Goal: Task Accomplishment & Management: Manage account settings

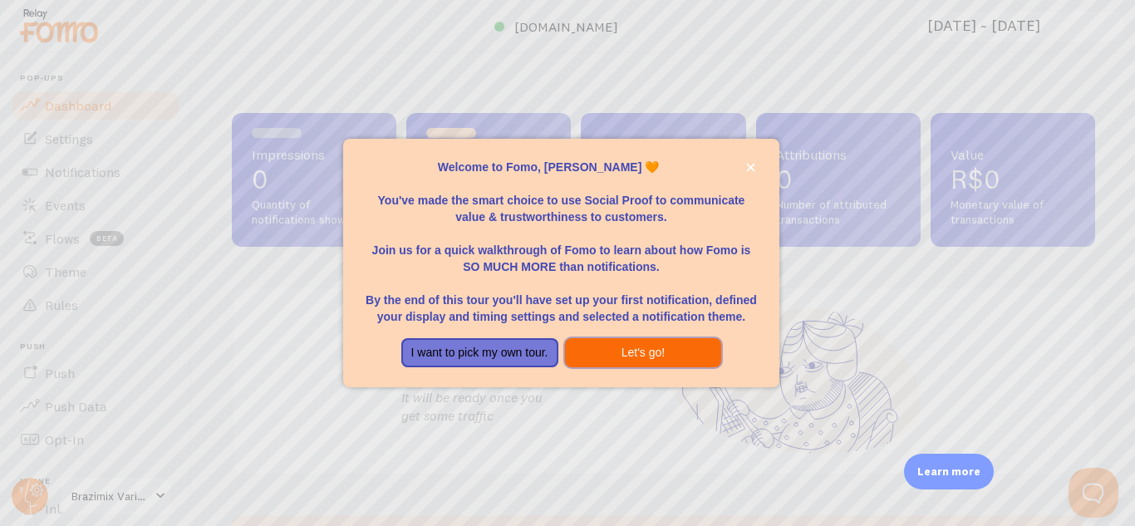
click at [611, 346] on button "Let's go!" at bounding box center [643, 353] width 157 height 30
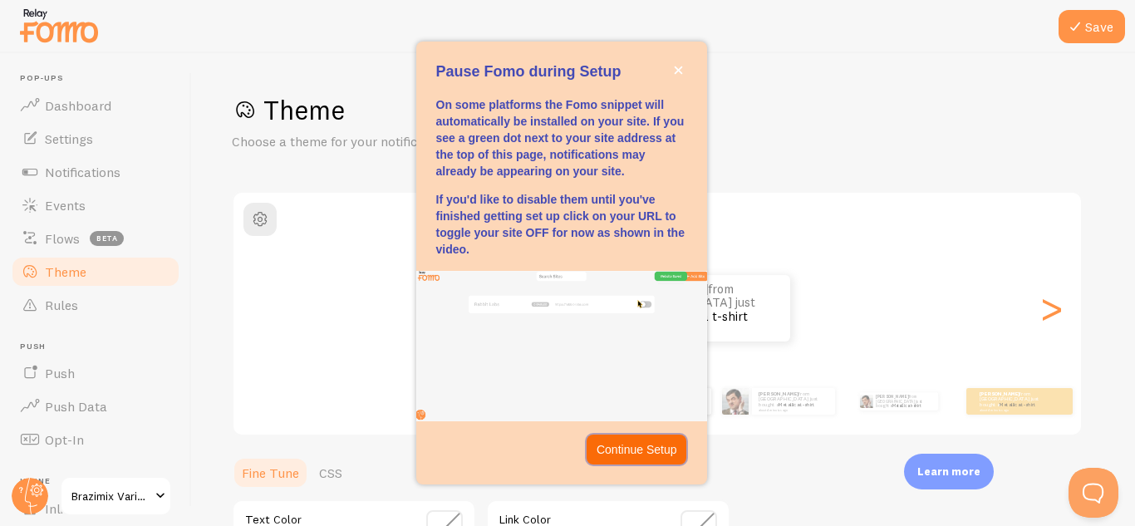
click at [646, 444] on p "Continue Setup" at bounding box center [636, 449] width 81 height 17
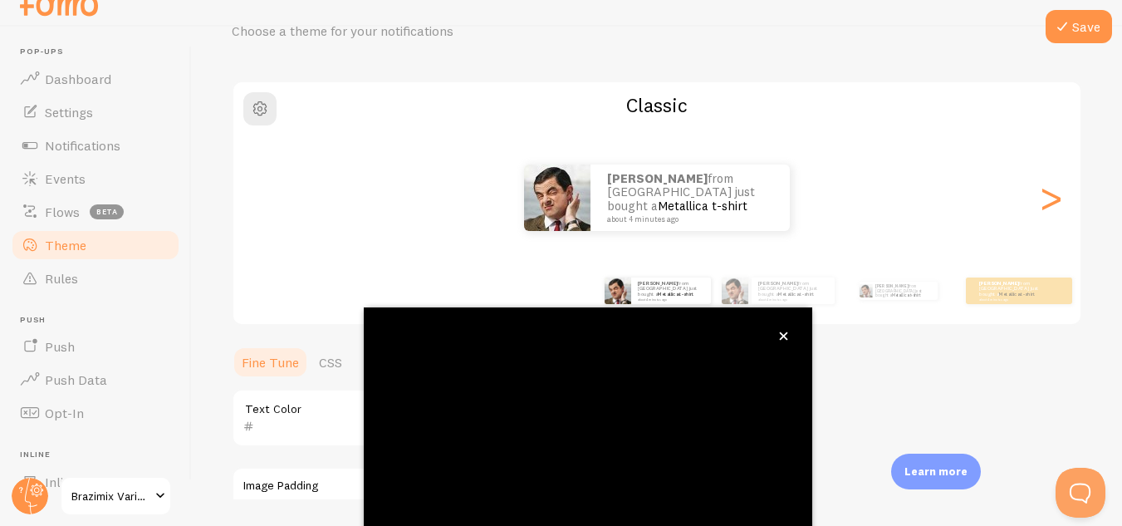
scroll to position [183, 0]
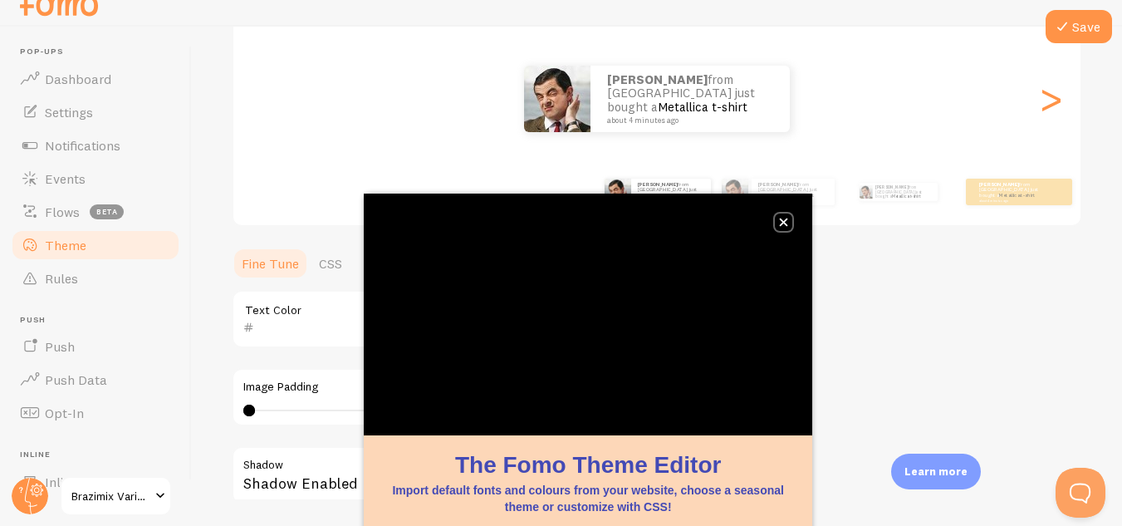
click at [788, 217] on button "close," at bounding box center [783, 221] width 17 height 17
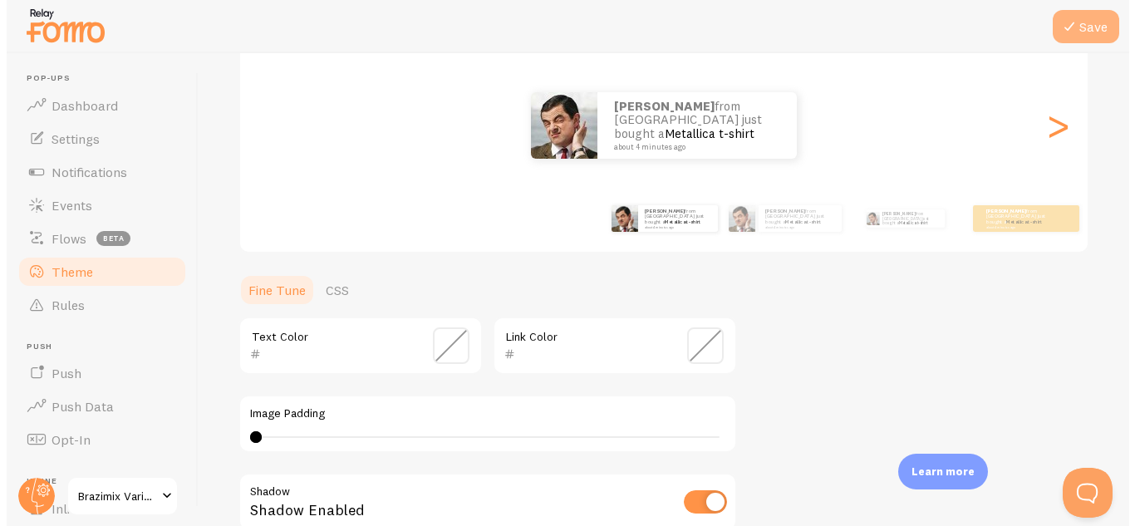
scroll to position [0, 0]
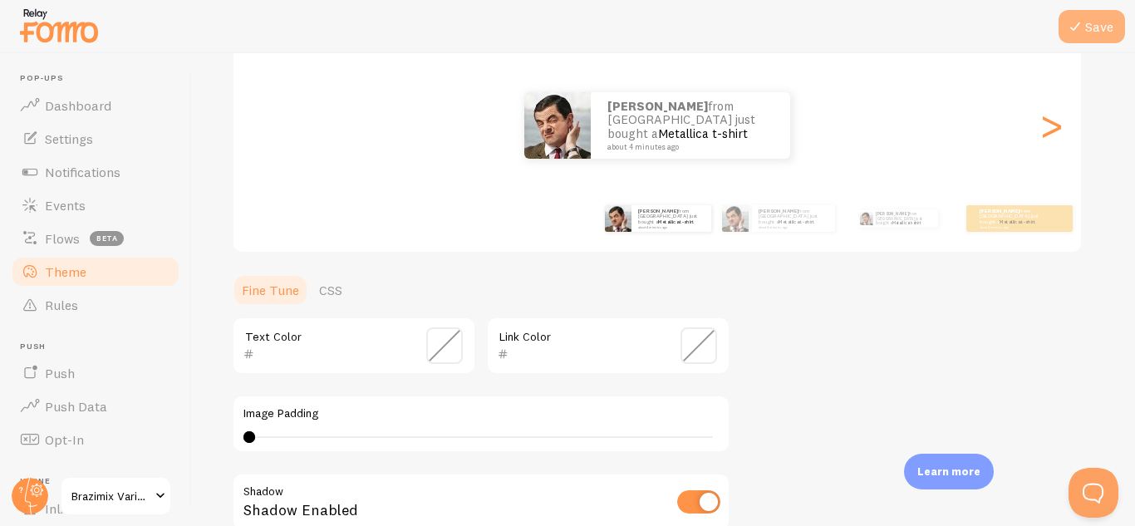
click at [1078, 30] on icon at bounding box center [1075, 27] width 20 height 20
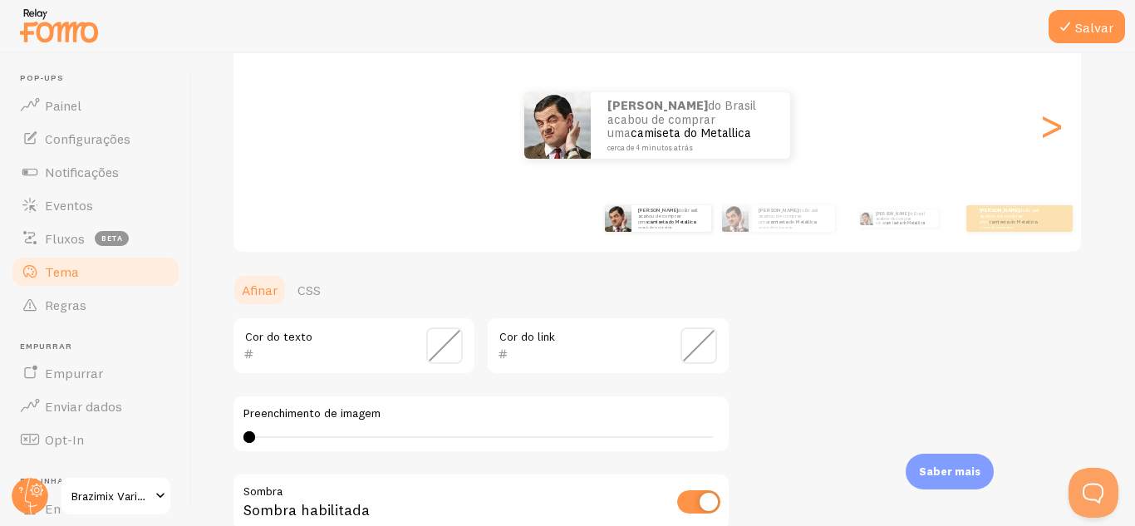
click at [881, 305] on div "Tema Escolha um tema para suas notificações Clássico [PERSON_NAME] do Brasil ac…" at bounding box center [663, 304] width 863 height 788
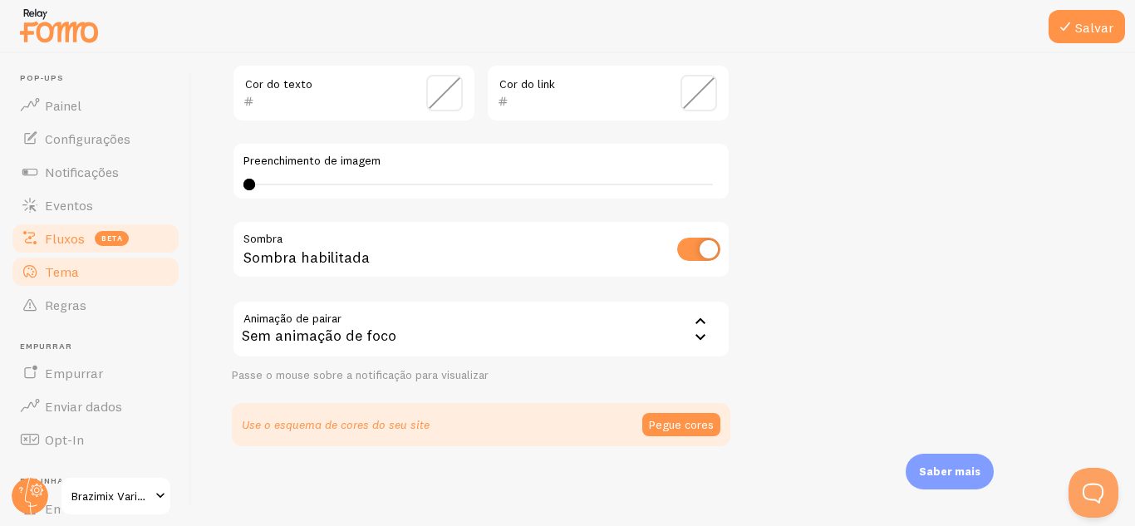
click at [71, 227] on link "Fluxos beta" at bounding box center [95, 238] width 171 height 33
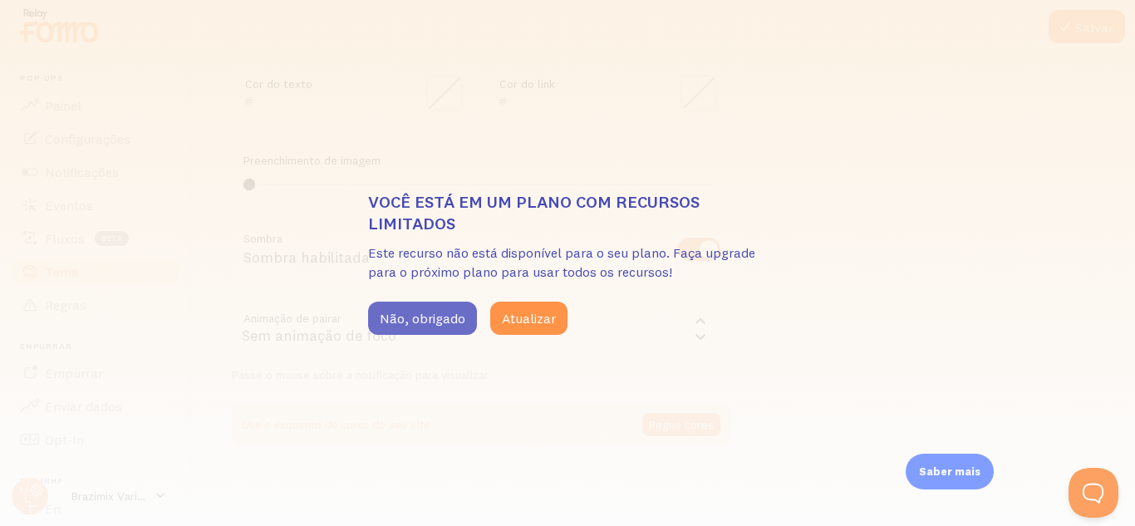
click at [427, 317] on font "Não, obrigado" at bounding box center [423, 318] width 86 height 17
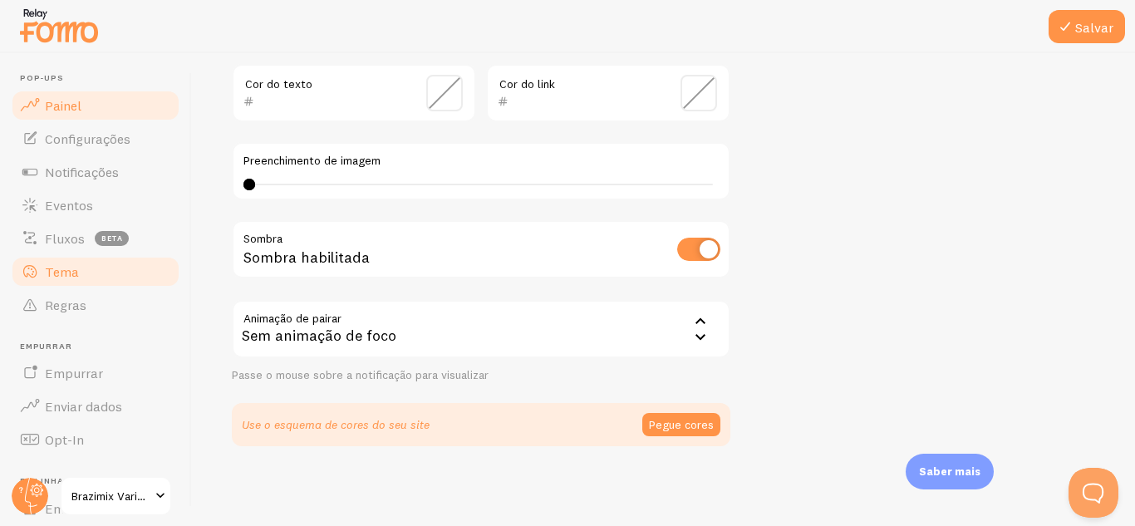
click at [70, 101] on font "Painel" at bounding box center [63, 105] width 37 height 17
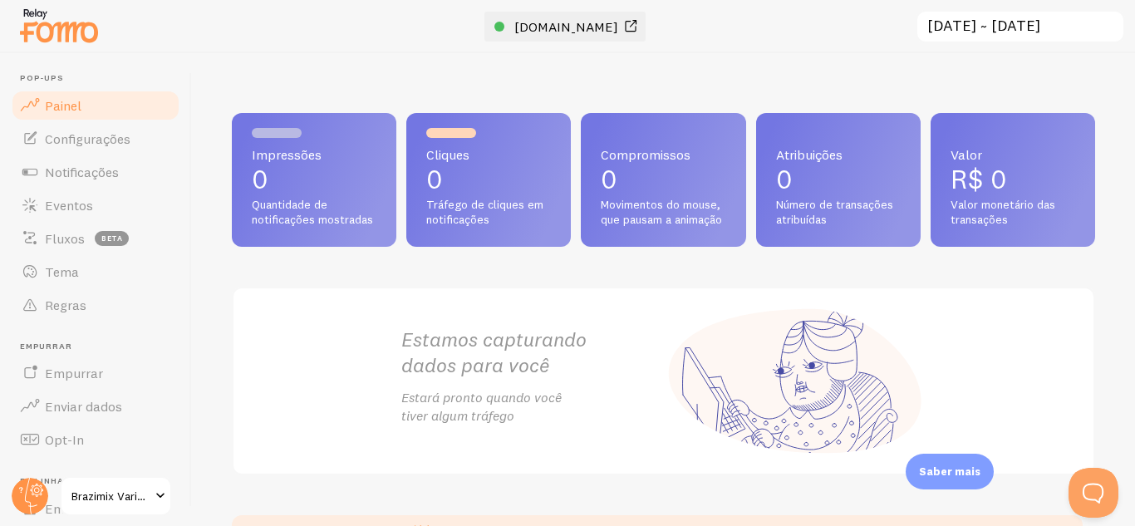
click at [640, 24] on span at bounding box center [631, 27] width 20 height 20
click at [345, 208] on span "Quantidade de notificações mostradas" at bounding box center [314, 212] width 125 height 29
click at [967, 164] on font "R$ 0" at bounding box center [978, 179] width 56 height 32
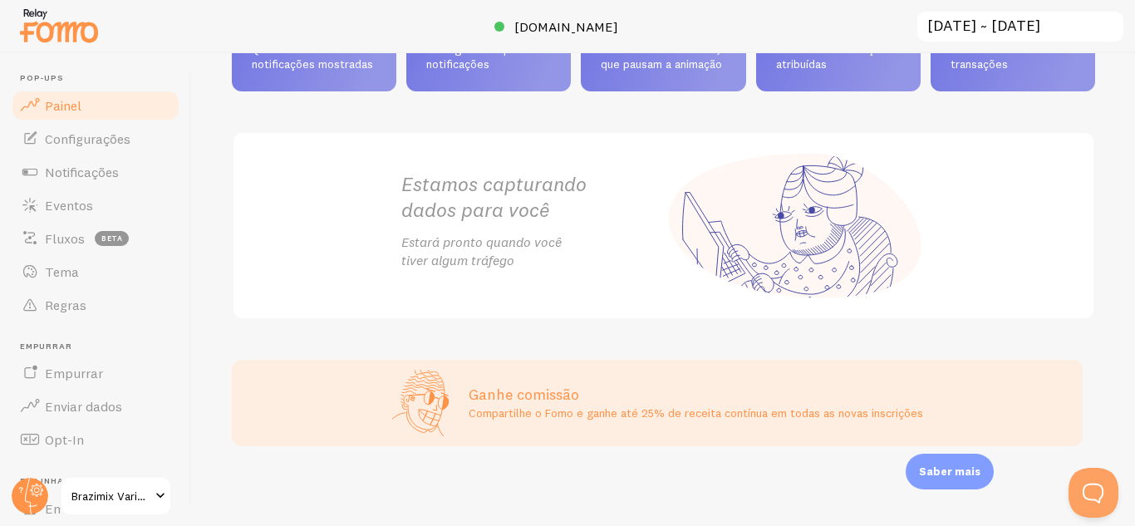
scroll to position [170, 0]
drag, startPoint x: 61, startPoint y: 136, endPoint x: 81, endPoint y: 125, distance: 22.7
click at [61, 136] on font "Configurações" at bounding box center [88, 138] width 86 height 17
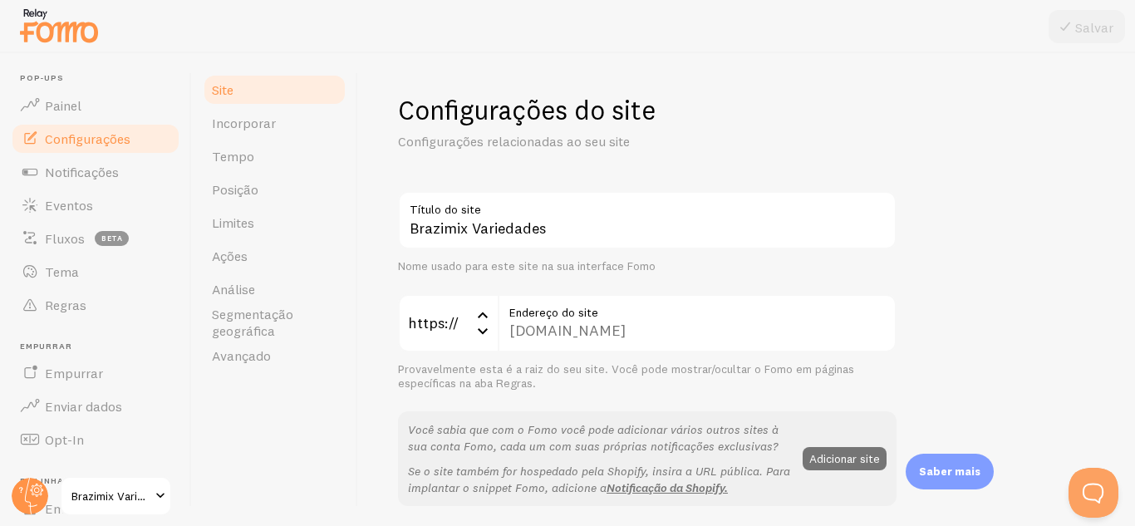
click at [476, 331] on icon at bounding box center [483, 331] width 20 height 20
click at [702, 306] on label "Endereço do site" at bounding box center [697, 308] width 399 height 28
click at [685, 329] on div "[DOMAIN_NAME] Endereço do site" at bounding box center [697, 323] width 399 height 58
click at [642, 338] on div "[DOMAIN_NAME] Endereço do site" at bounding box center [697, 323] width 399 height 58
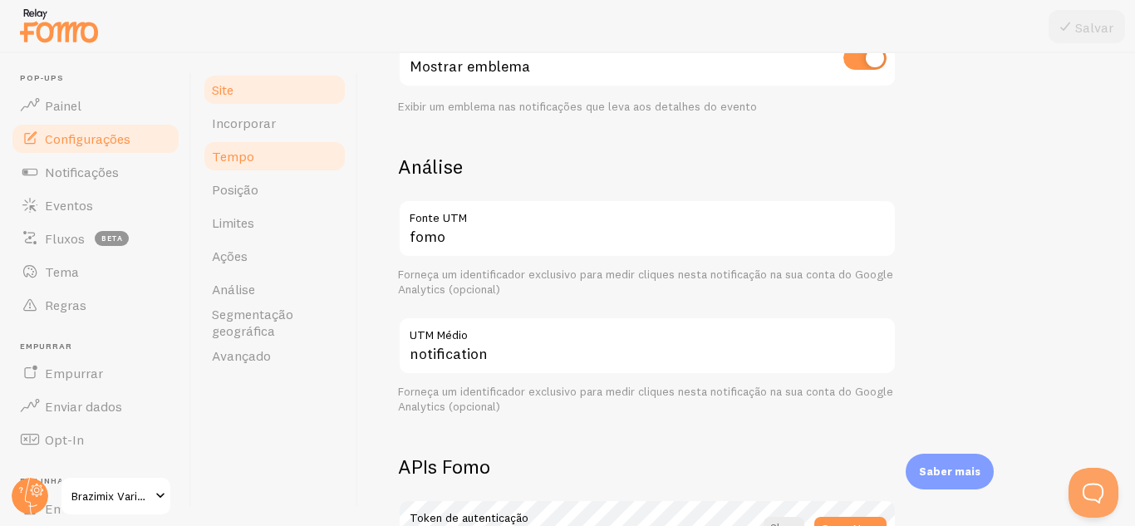
scroll to position [394, 0]
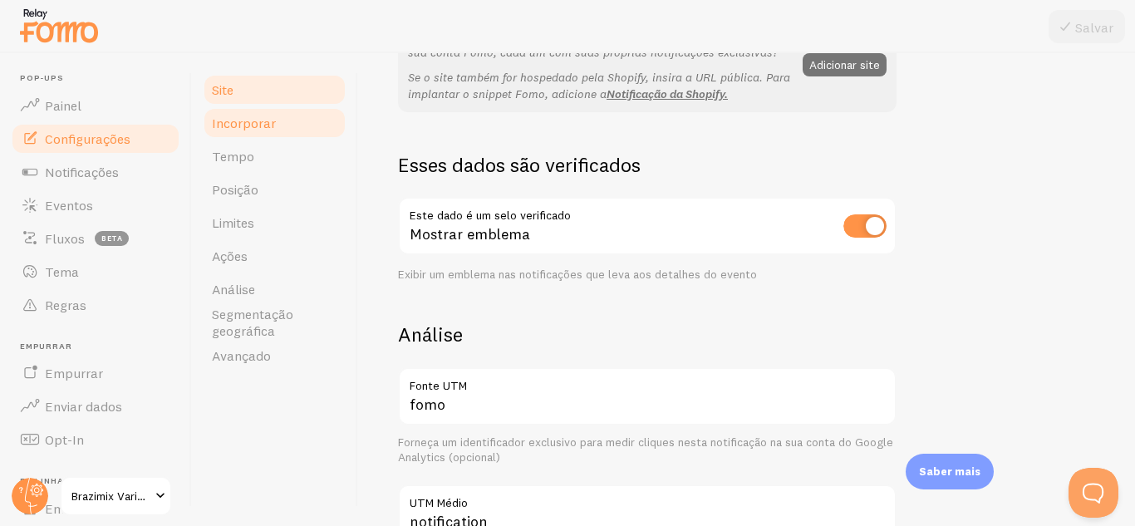
click at [259, 135] on link "Incorporar" at bounding box center [274, 122] width 145 height 33
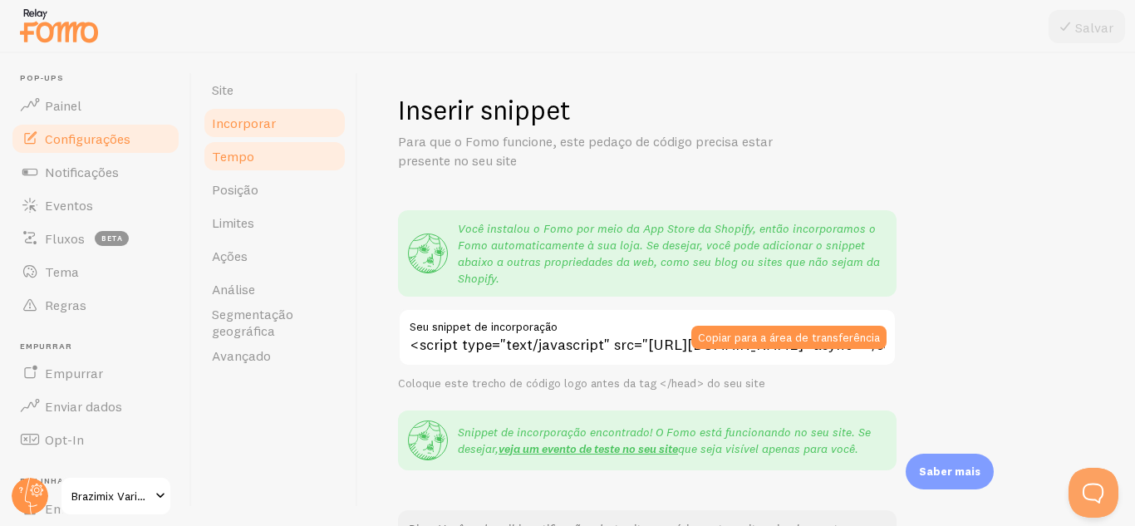
click at [250, 155] on font "Tempo" at bounding box center [233, 156] width 42 height 17
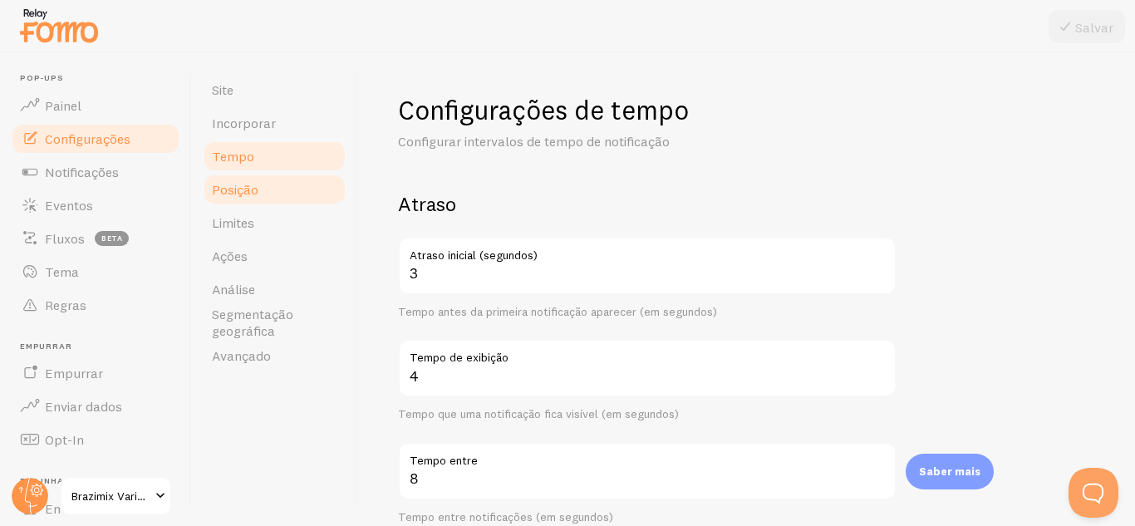
click at [250, 189] on font "Posição" at bounding box center [235, 189] width 47 height 17
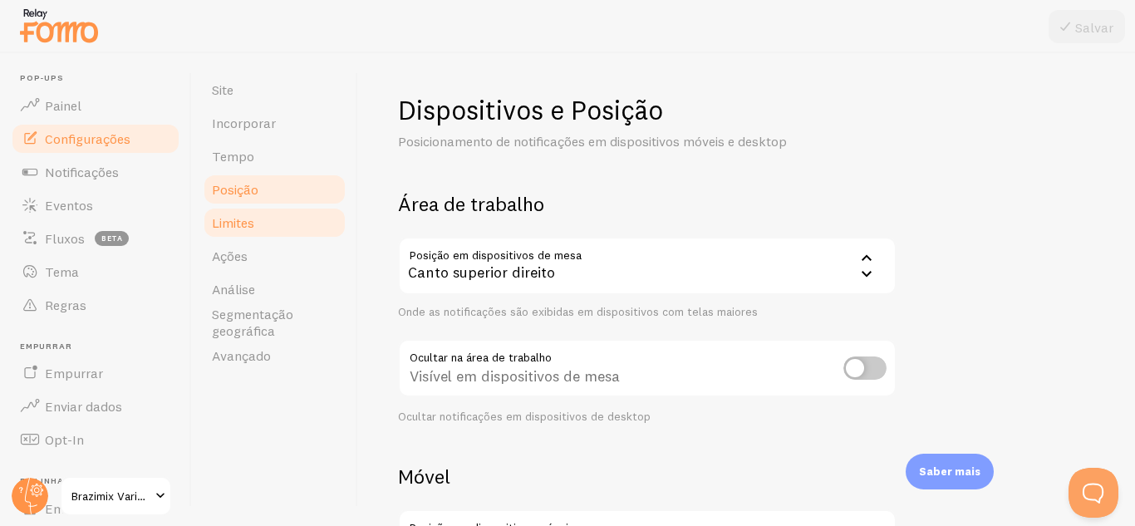
click at [253, 226] on font "Limites" at bounding box center [233, 222] width 42 height 17
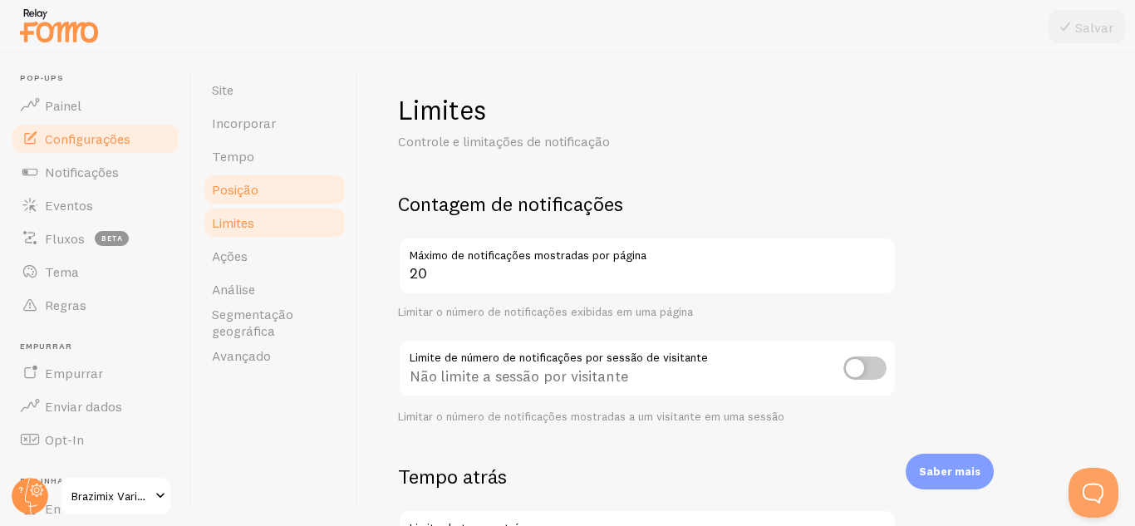
click at [248, 200] on link "Posição" at bounding box center [274, 189] width 145 height 33
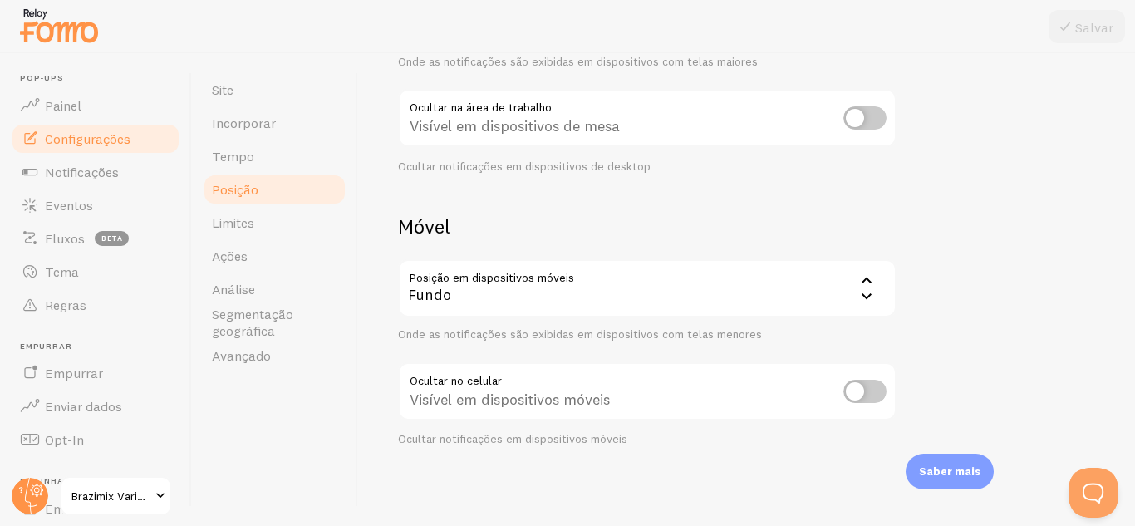
scroll to position [251, 0]
click at [228, 223] on font "Limites" at bounding box center [233, 222] width 42 height 17
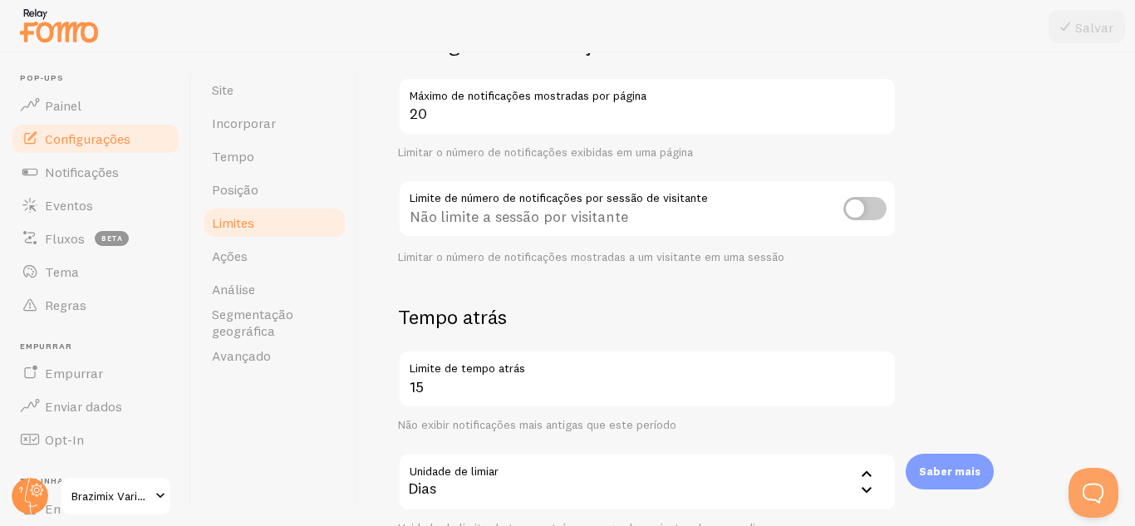
scroll to position [415, 0]
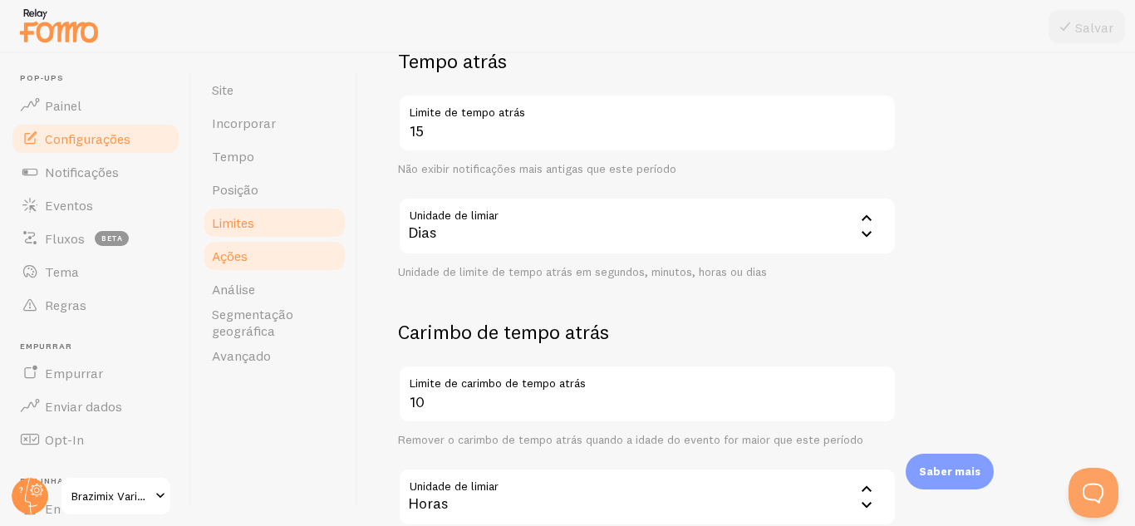
click at [248, 252] on link "Ações" at bounding box center [274, 255] width 145 height 33
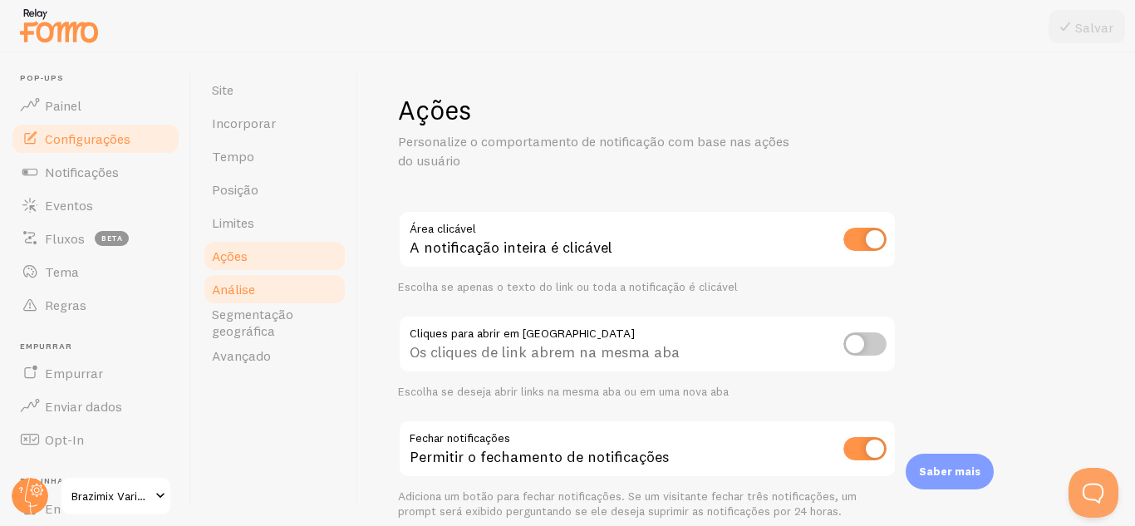
click at [267, 288] on link "Análise" at bounding box center [274, 288] width 145 height 33
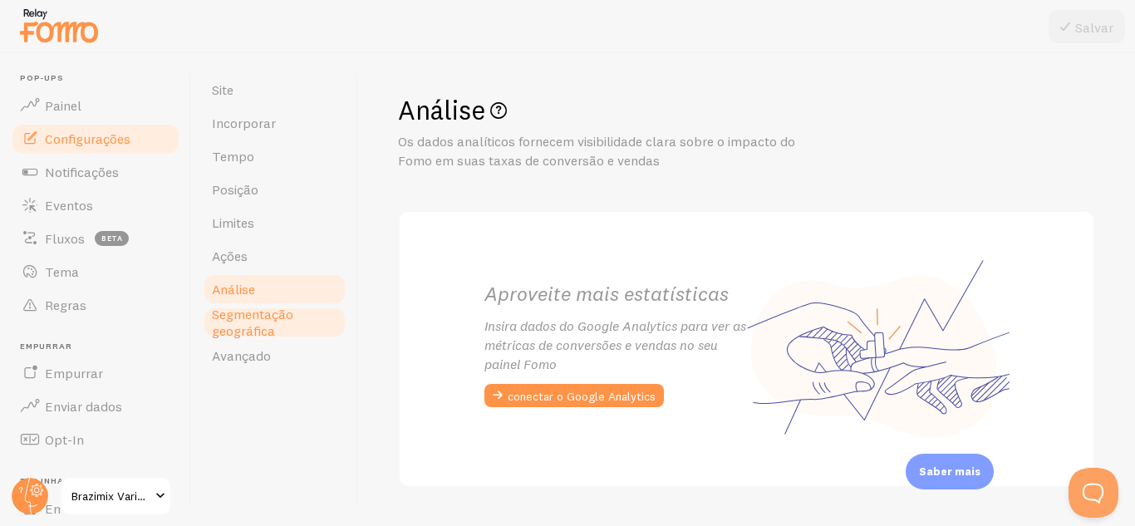
click at [269, 317] on font "Segmentação geográfica" at bounding box center [252, 322] width 81 height 33
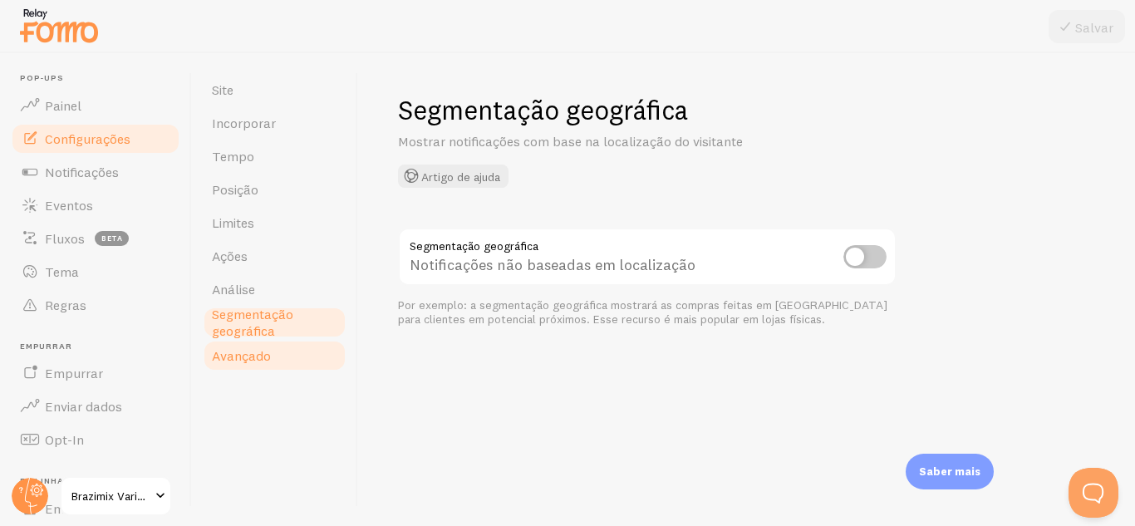
click at [262, 349] on font "Avançado" at bounding box center [241, 355] width 59 height 17
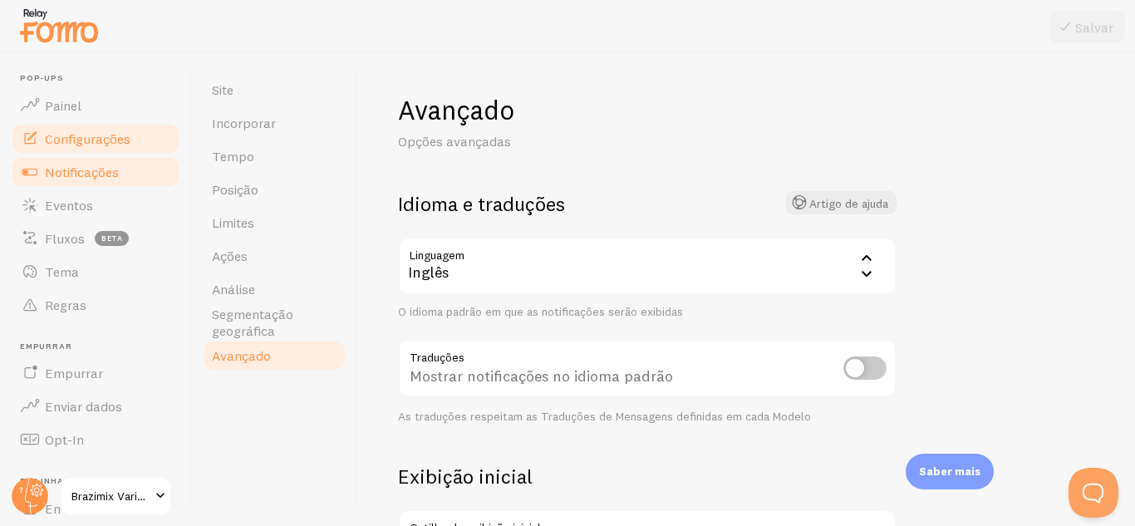
click at [83, 174] on font "Notificações" at bounding box center [82, 172] width 74 height 17
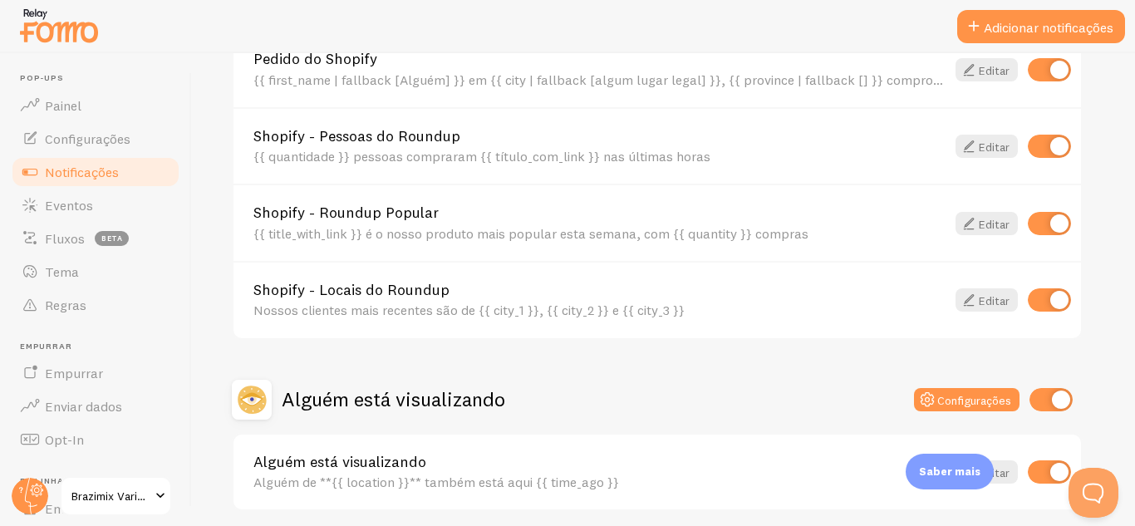
scroll to position [812, 0]
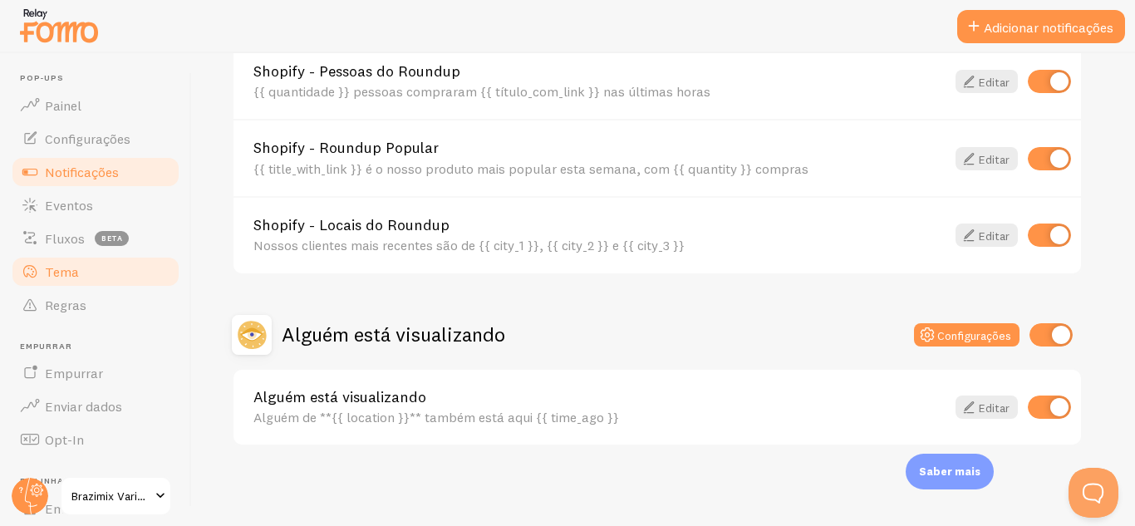
click at [80, 283] on link "Tema" at bounding box center [95, 271] width 171 height 33
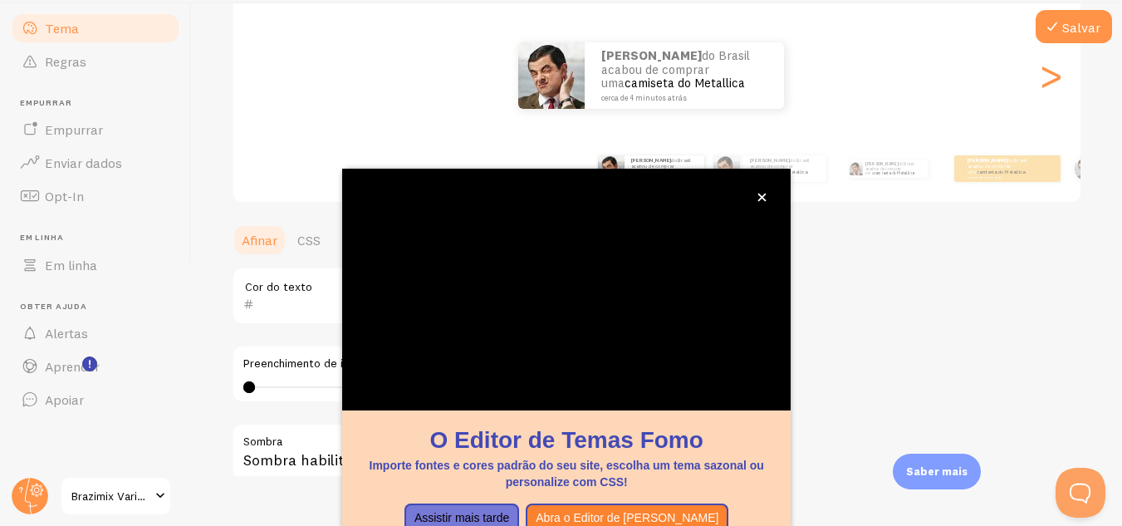
scroll to position [76, 0]
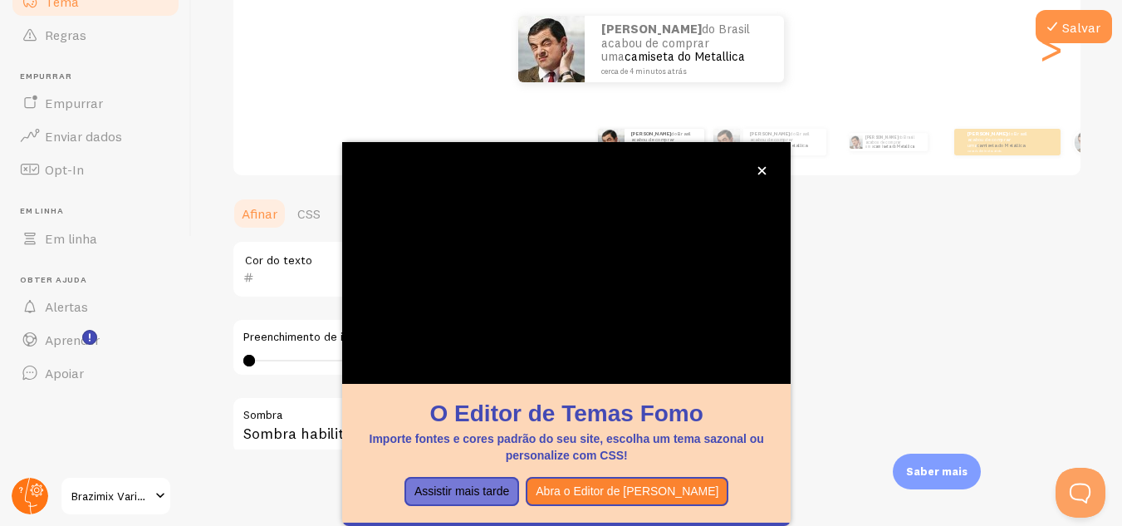
click at [34, 501] on circle at bounding box center [30, 496] width 37 height 37
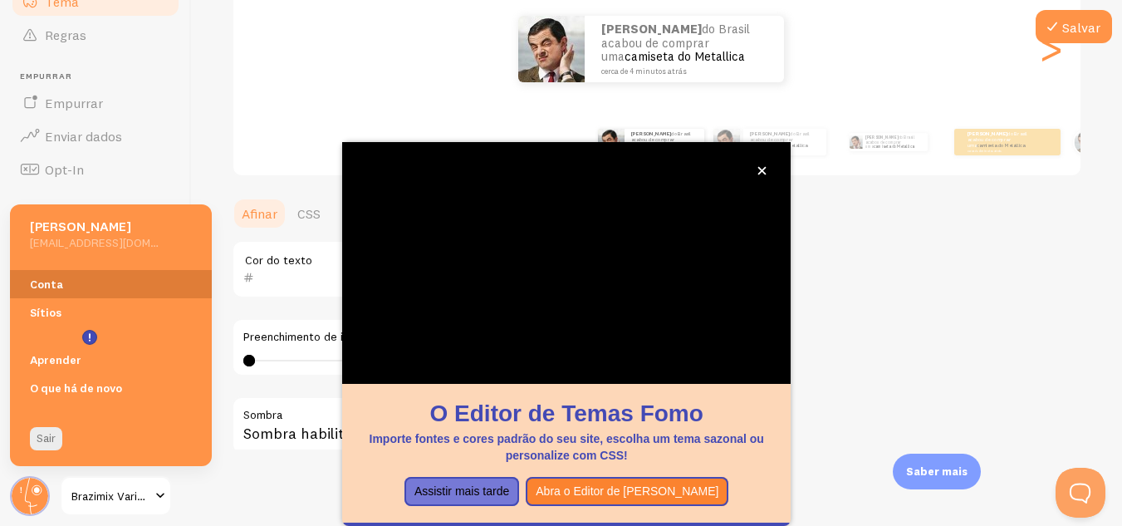
click at [81, 275] on link "Conta" at bounding box center [111, 283] width 202 height 27
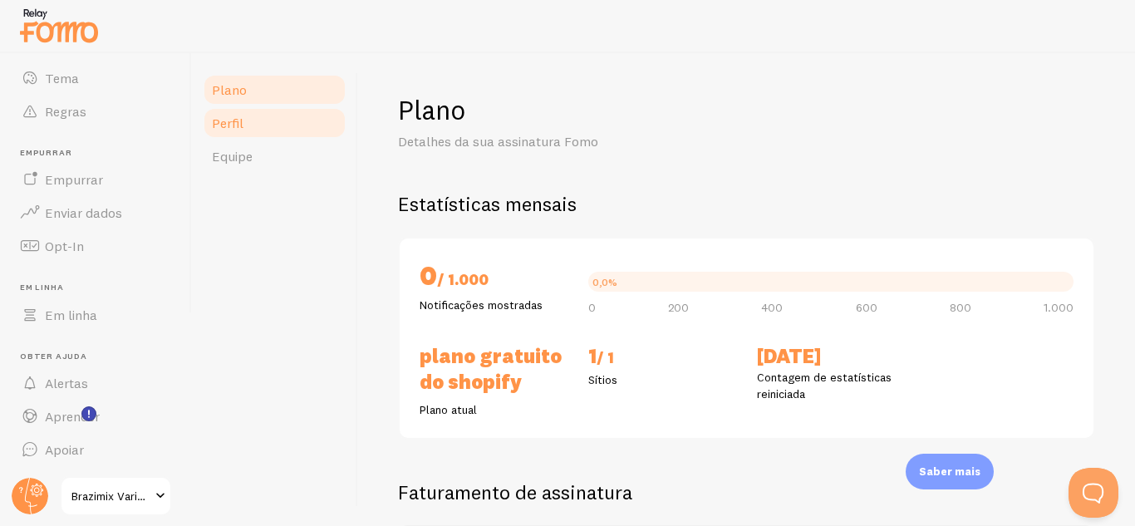
click at [267, 115] on link "Perfil" at bounding box center [274, 122] width 145 height 33
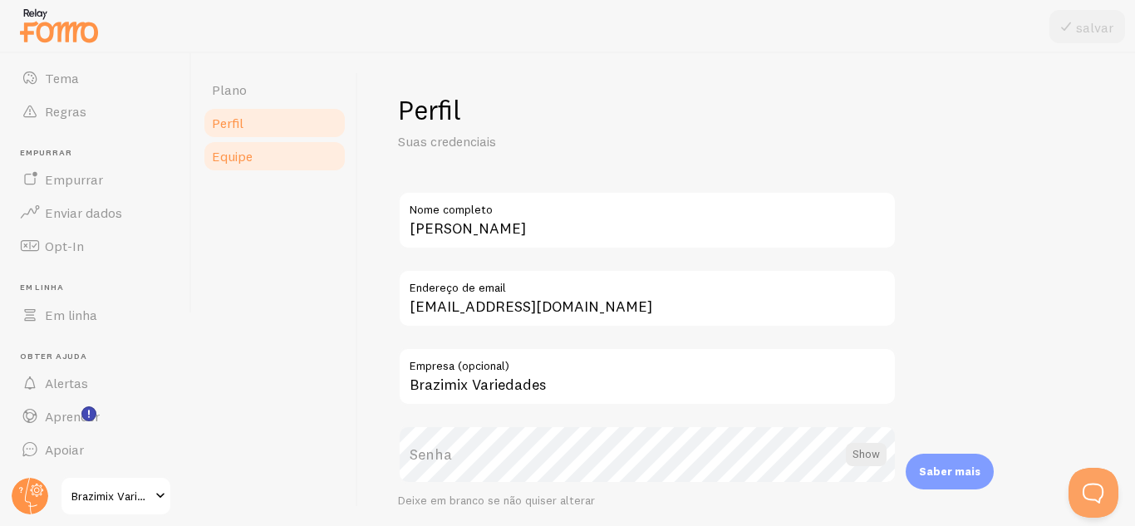
click at [299, 166] on link "Equipe" at bounding box center [274, 156] width 145 height 33
